Goal: Information Seeking & Learning: Learn about a topic

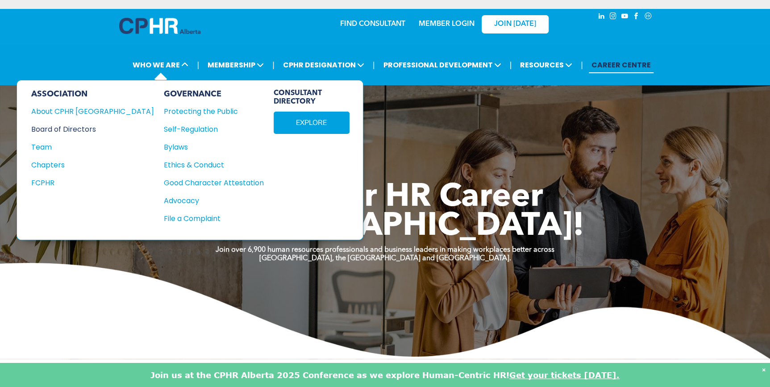
click at [54, 130] on div "Board of Directors" at bounding box center [86, 129] width 111 height 11
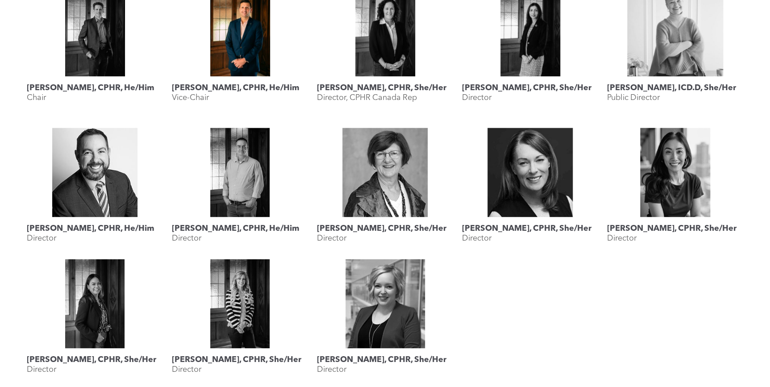
scroll to position [447, 0]
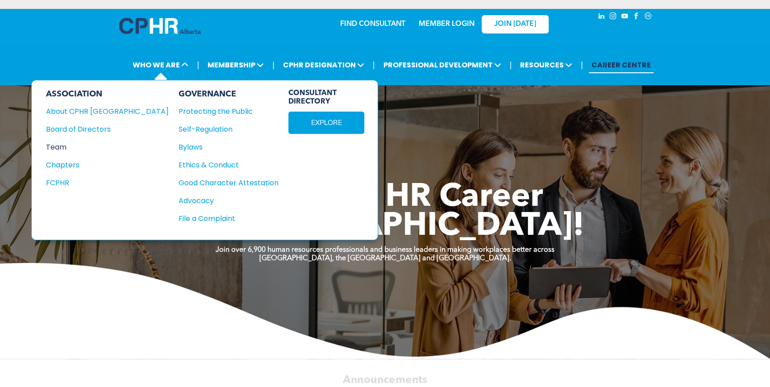
click at [63, 147] on div "Team" at bounding box center [101, 147] width 111 height 11
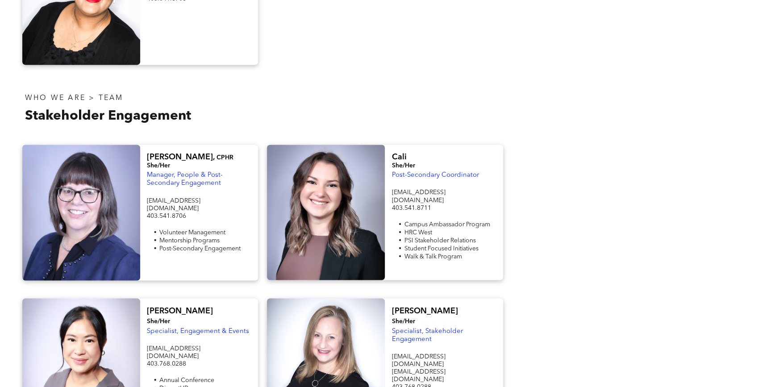
scroll to position [649, 0]
